Goal: Task Accomplishment & Management: Manage account settings

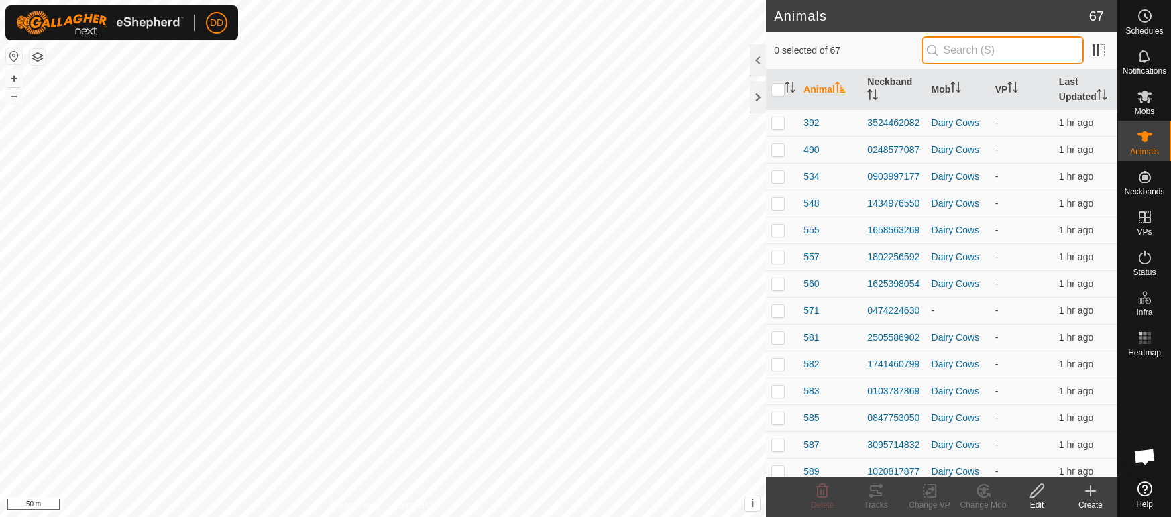
click at [948, 52] on input "text" at bounding box center [1002, 50] width 162 height 28
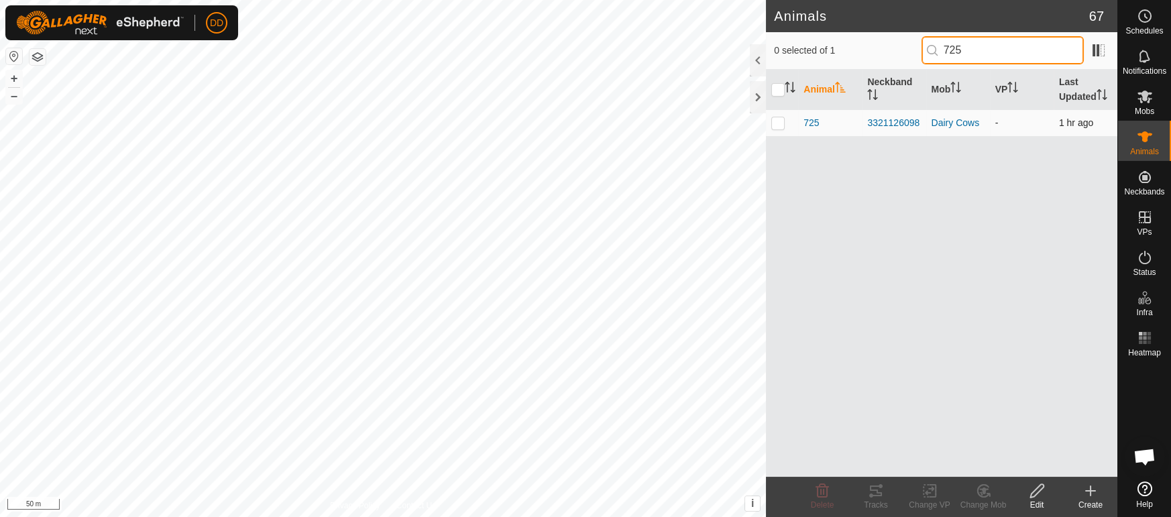
type input "725"
click at [777, 130] on td at bounding box center [782, 122] width 32 height 27
checkbox input "true"
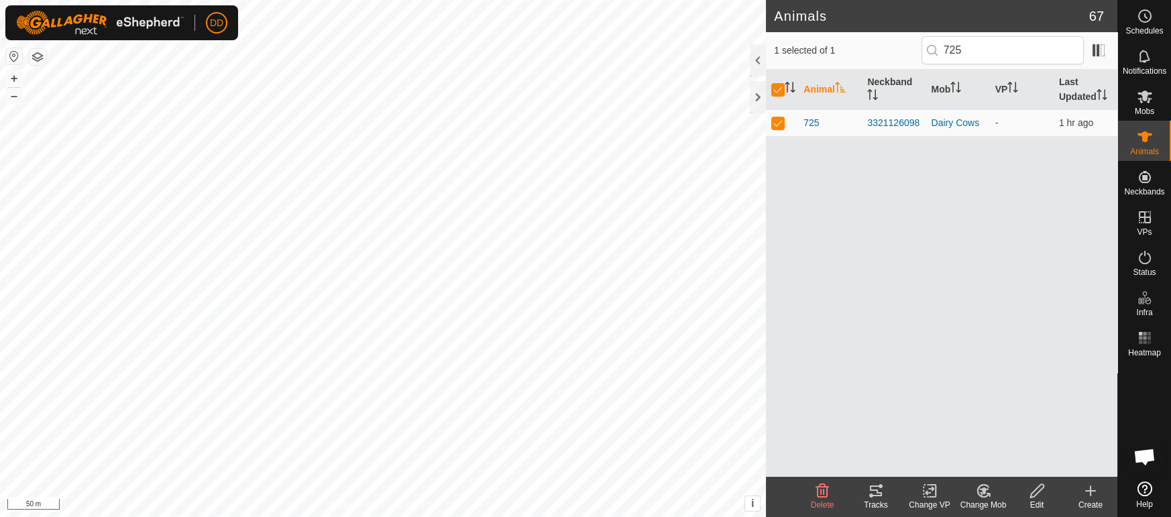
click at [986, 496] on icon at bounding box center [982, 491] width 11 height 12
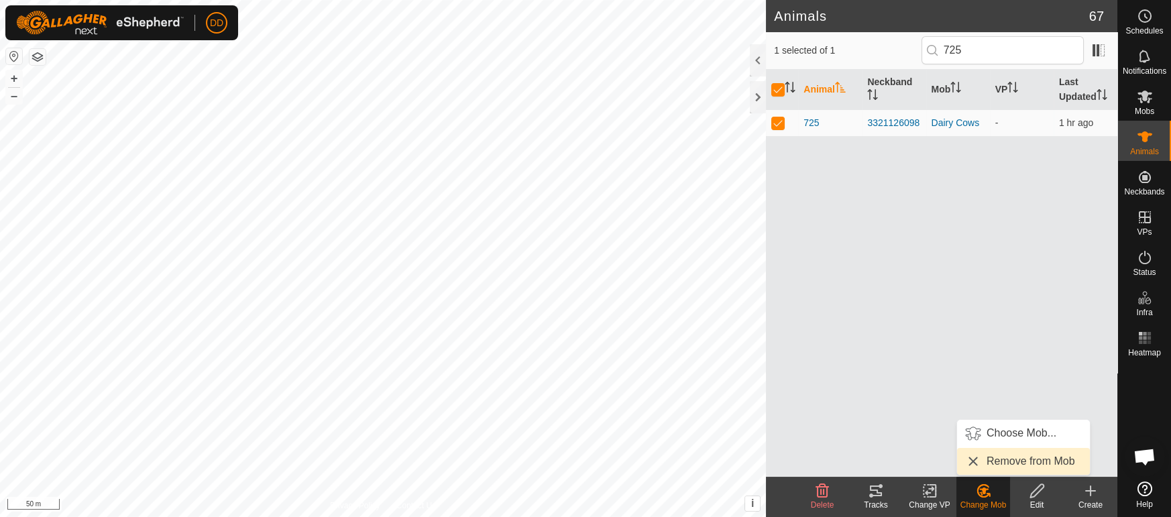
click at [989, 464] on link "Remove from Mob" at bounding box center [1023, 461] width 133 height 27
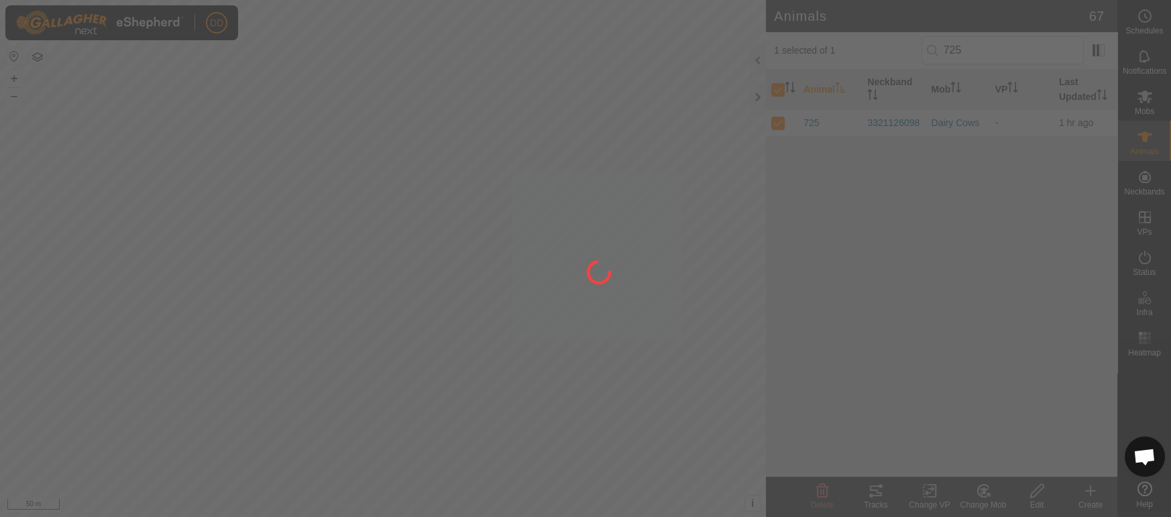
checkbox input "false"
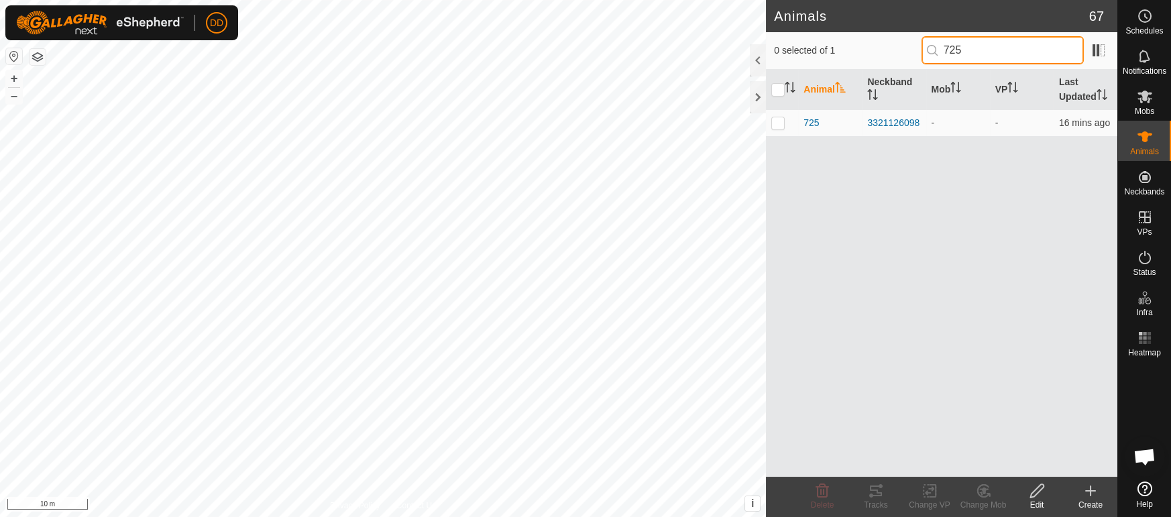
click at [756, 32] on div "Animals 67 0 selected of 1 725 Animal Neckband Mob VP Last Updated 725 33211260…" at bounding box center [558, 258] width 1117 height 517
type input "6"
